Goal: Task Accomplishment & Management: Use online tool/utility

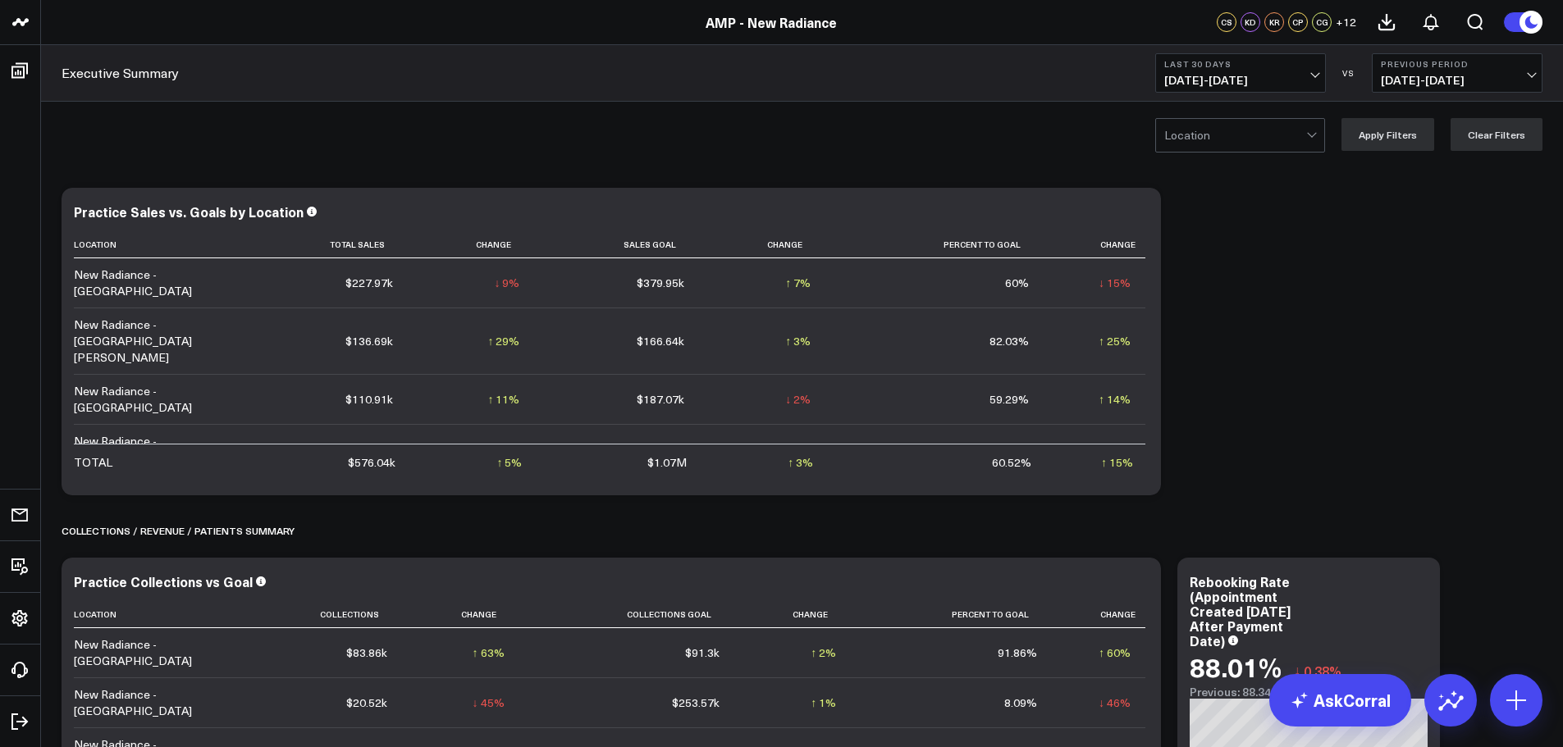
click at [1226, 74] on span "[DATE] - [DATE]" at bounding box center [1240, 80] width 153 height 13
click at [1190, 426] on link "MTD" at bounding box center [1240, 428] width 169 height 31
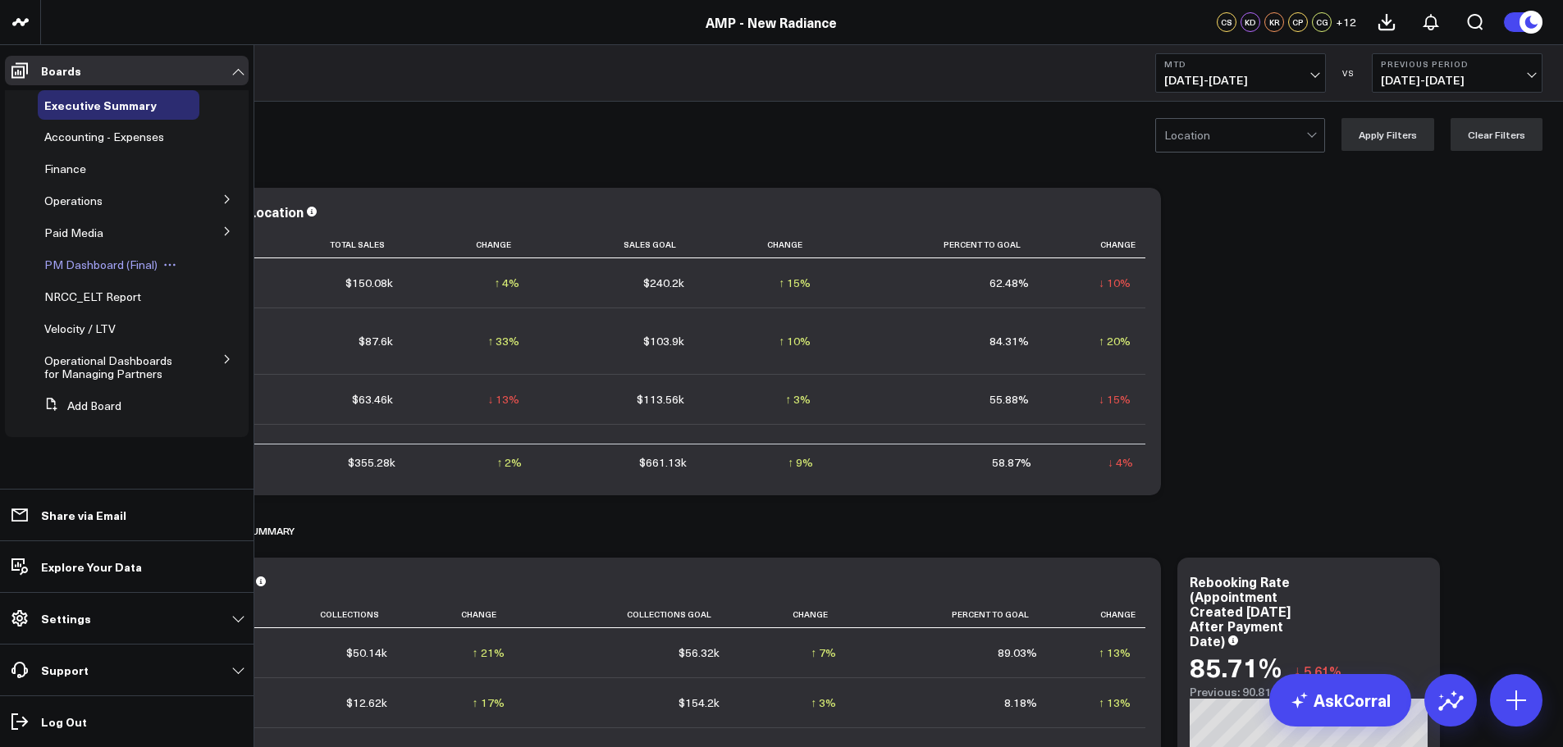
click at [83, 266] on span "PM Dashboard (Final)" at bounding box center [100, 265] width 113 height 16
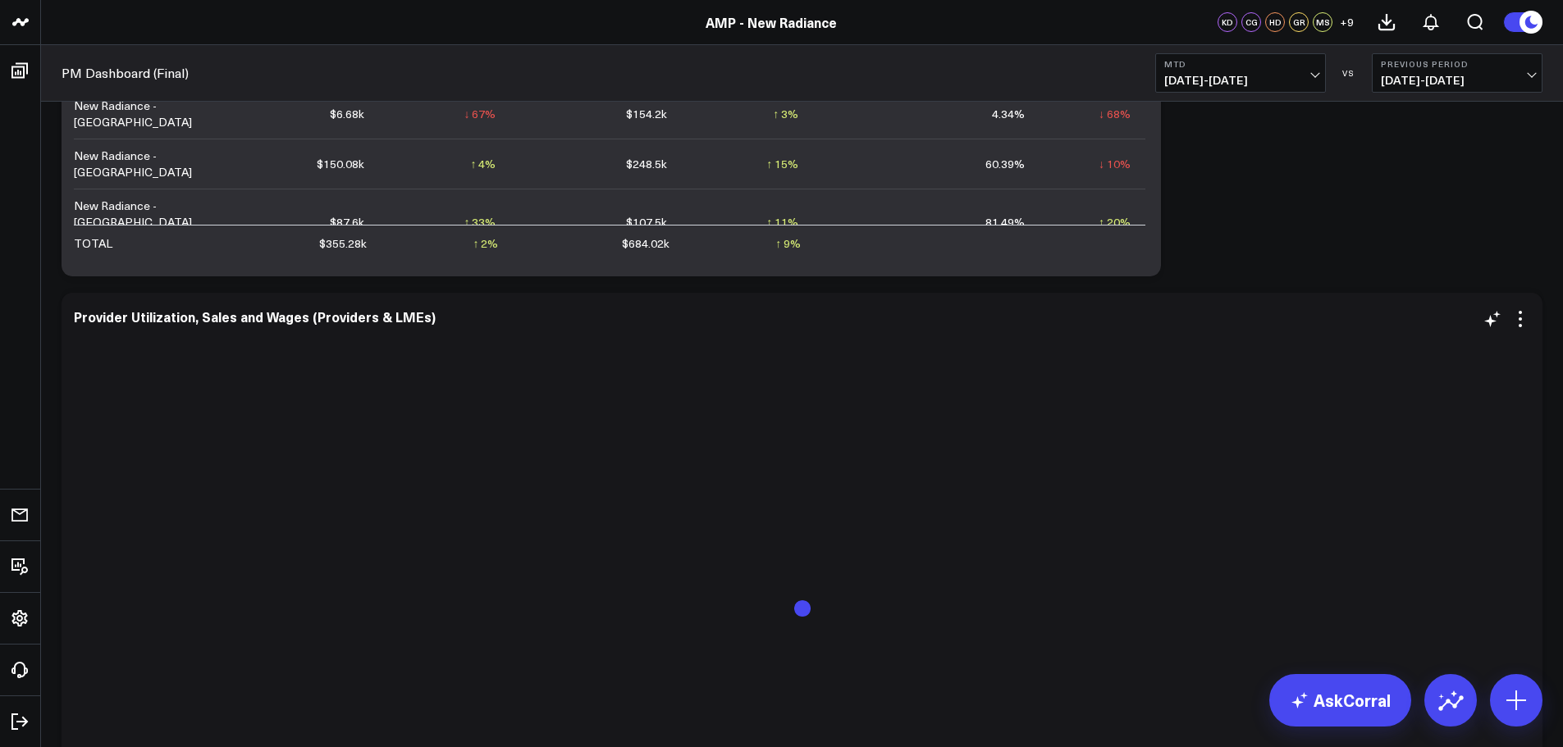
scroll to position [1887, 0]
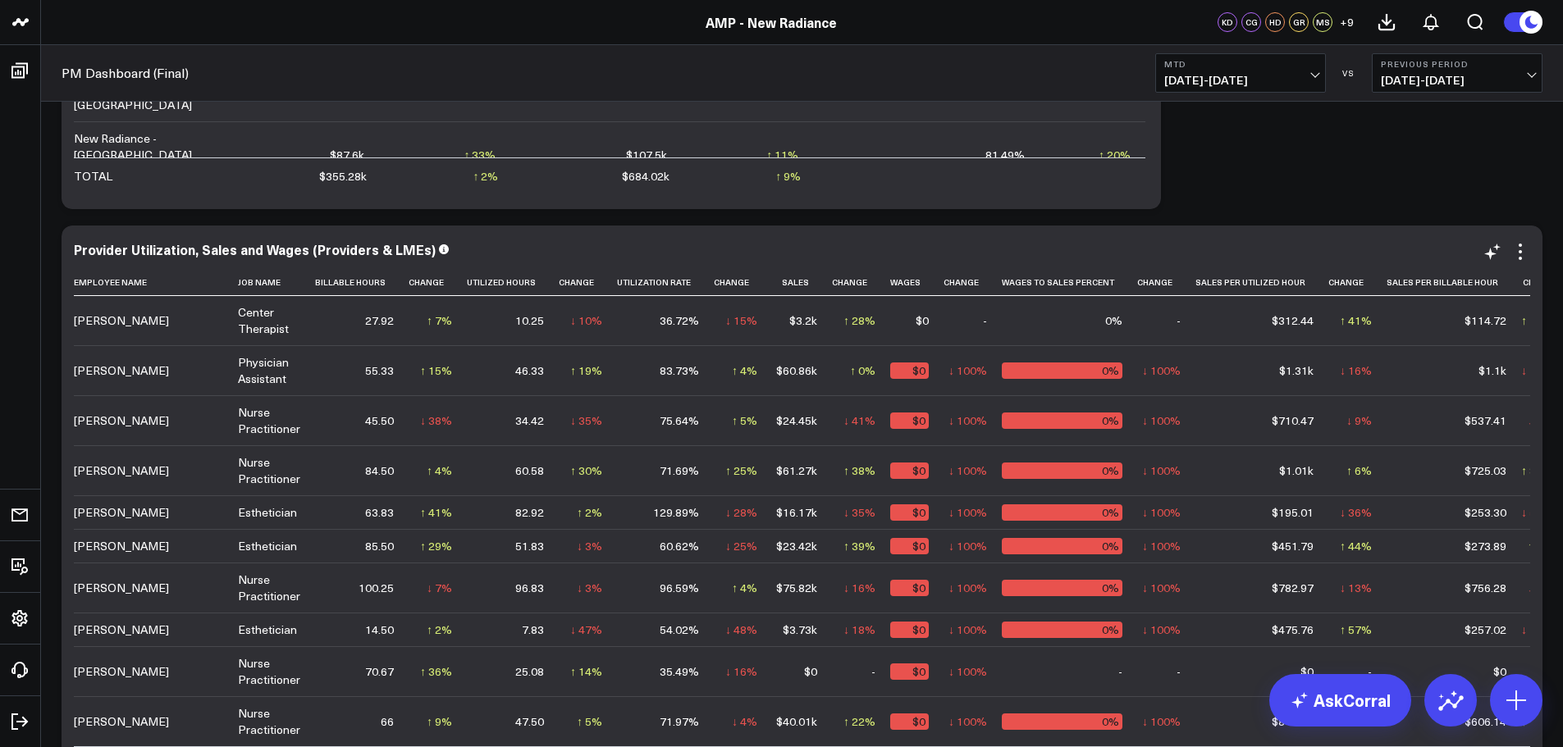
click at [1522, 263] on div "Provider Utilization, Sales and Wages (Providers & LMEs) Employee Name Job Name…" at bounding box center [802, 541] width 1456 height 599
click at [1522, 251] on icon at bounding box center [1521, 252] width 20 height 20
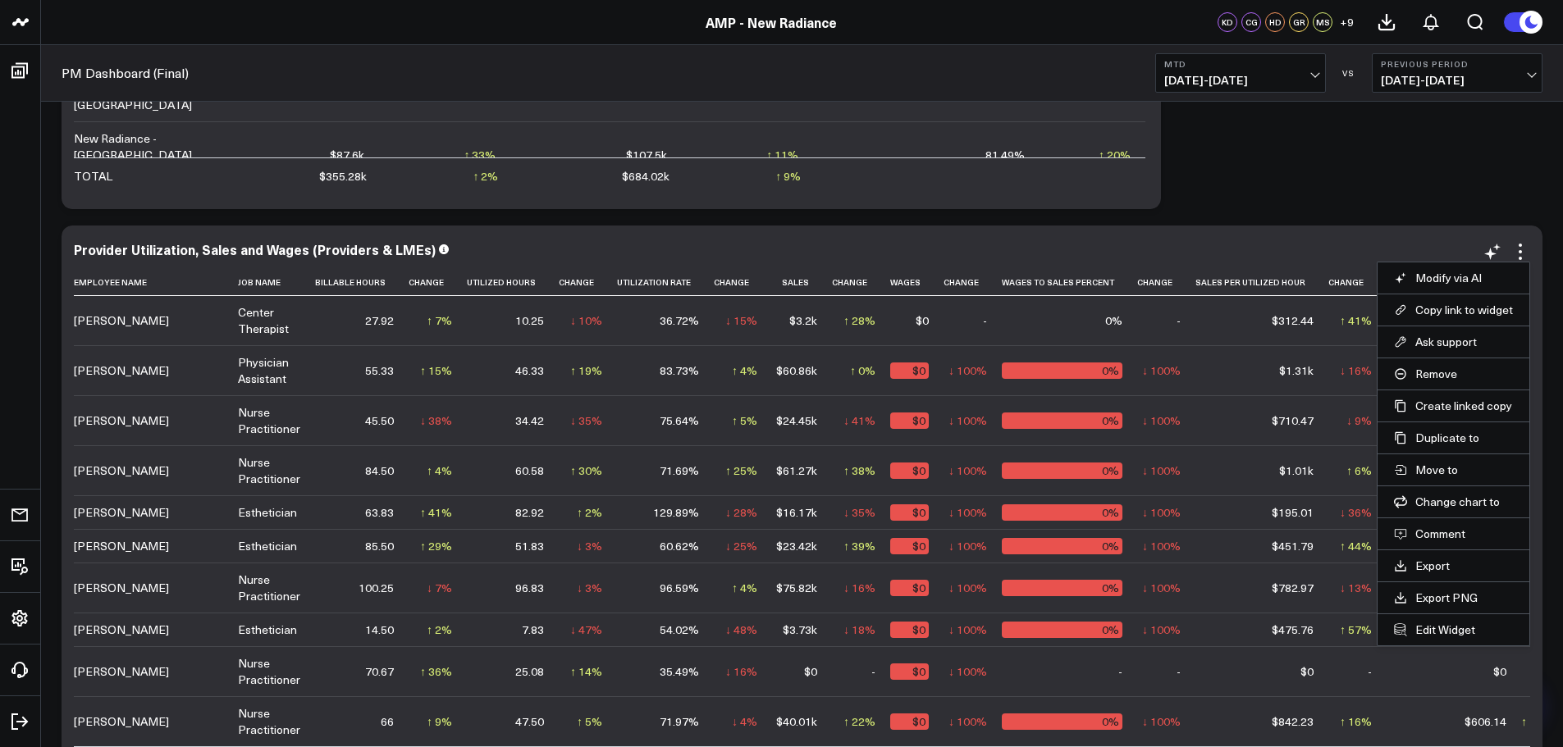
click at [1442, 555] on li "Export" at bounding box center [1454, 566] width 152 height 32
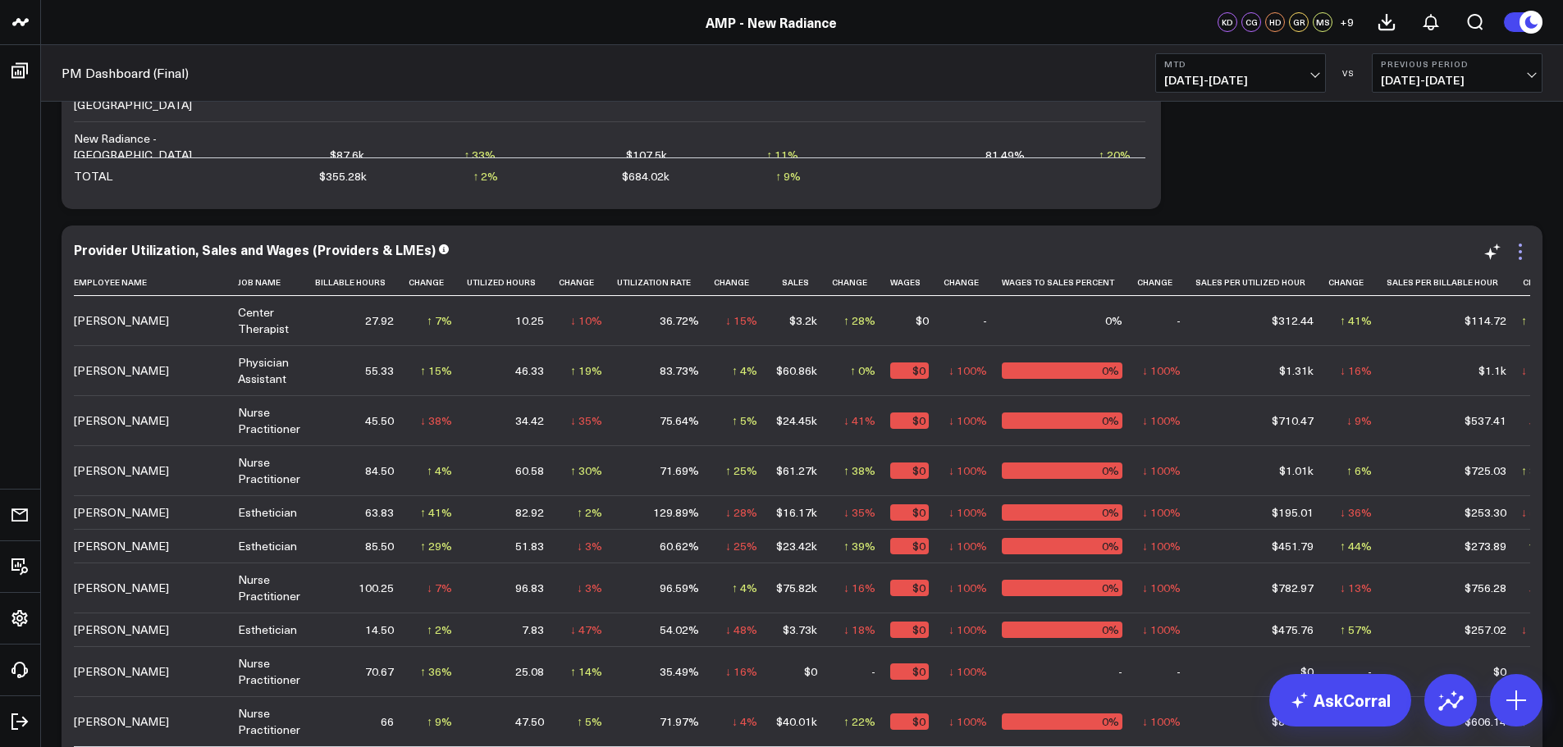
click at [1520, 258] on icon at bounding box center [1520, 258] width 3 height 3
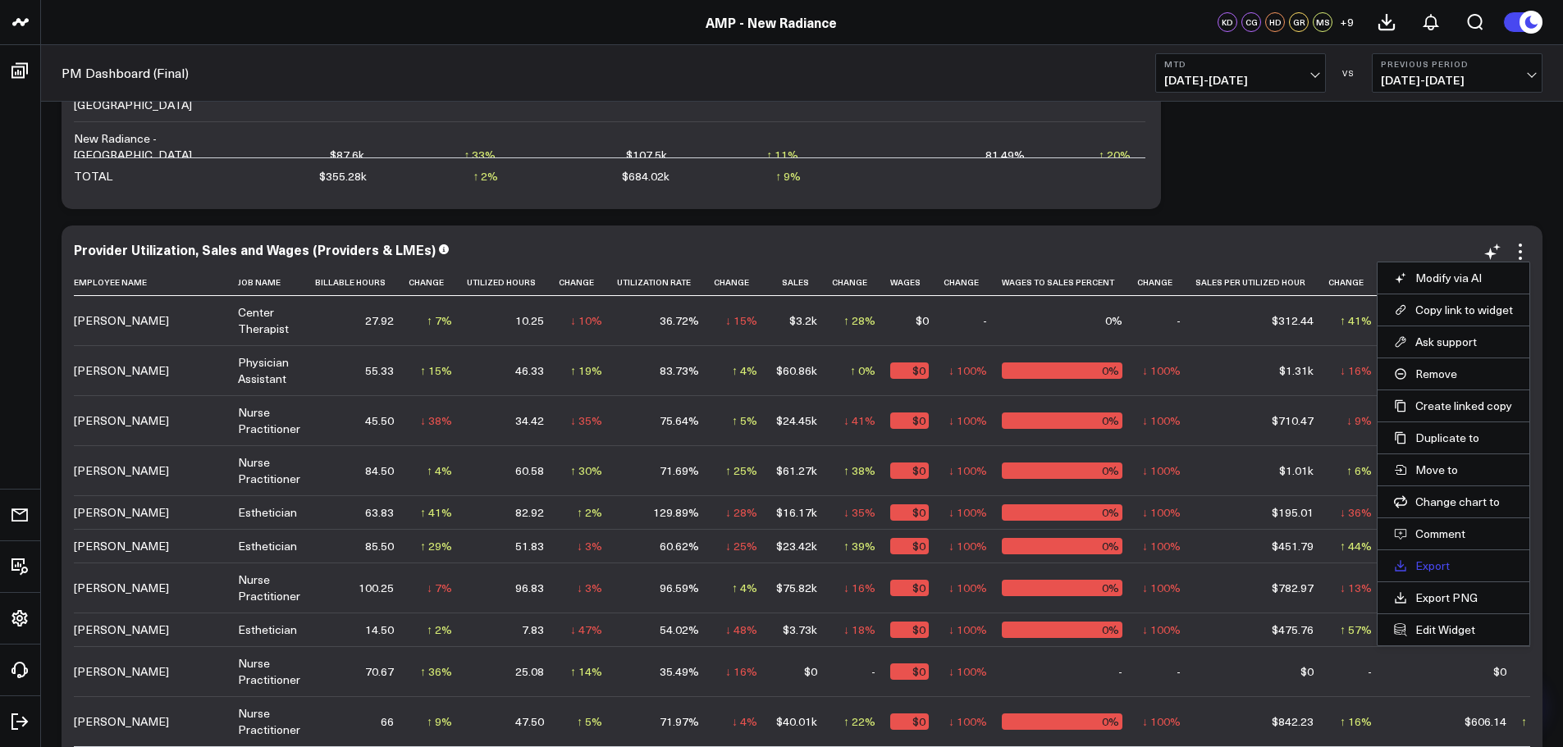
click at [1426, 564] on link "Export" at bounding box center [1453, 566] width 119 height 15
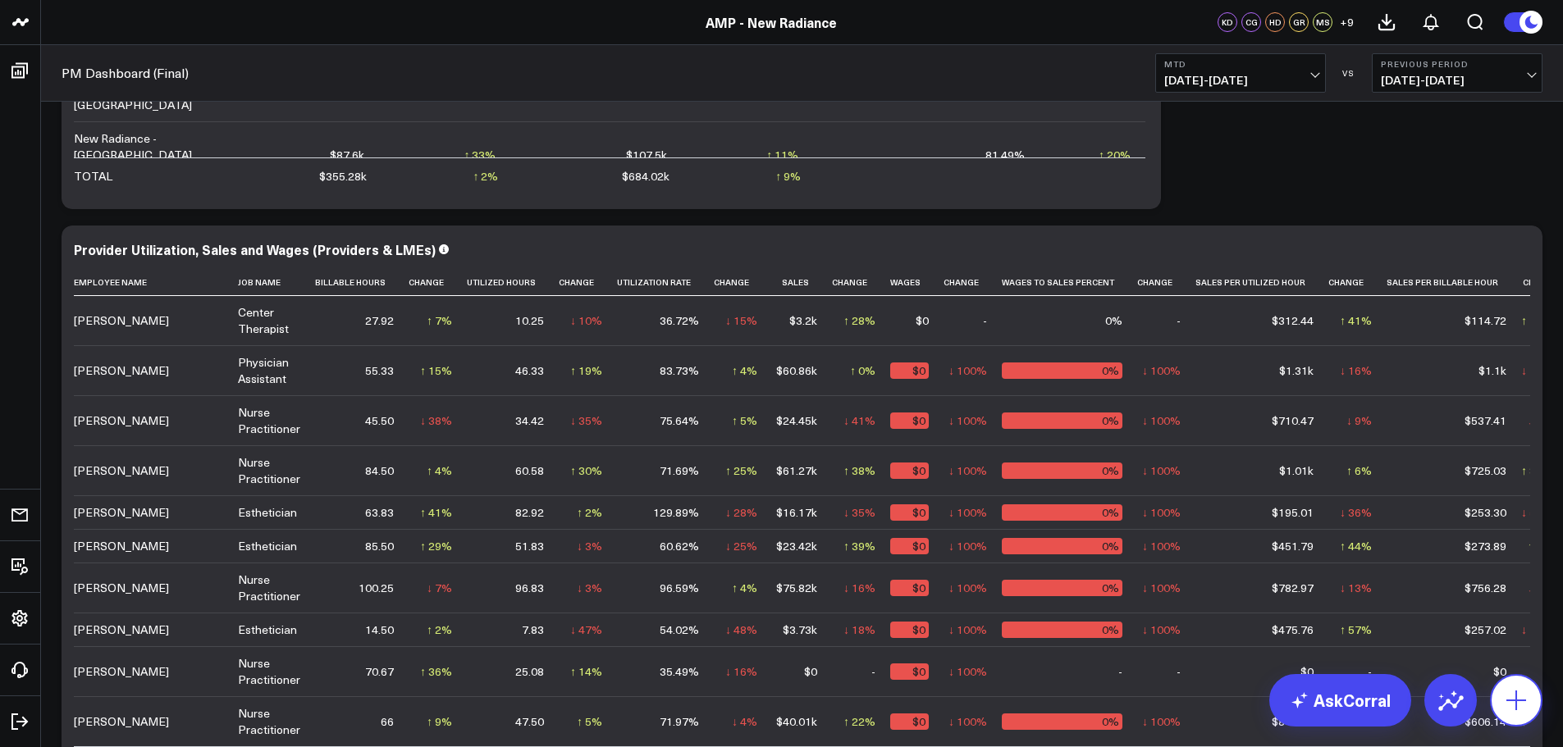
click at [1520, 703] on icon at bounding box center [1516, 701] width 26 height 26
